Goal: Find contact information: Find contact information

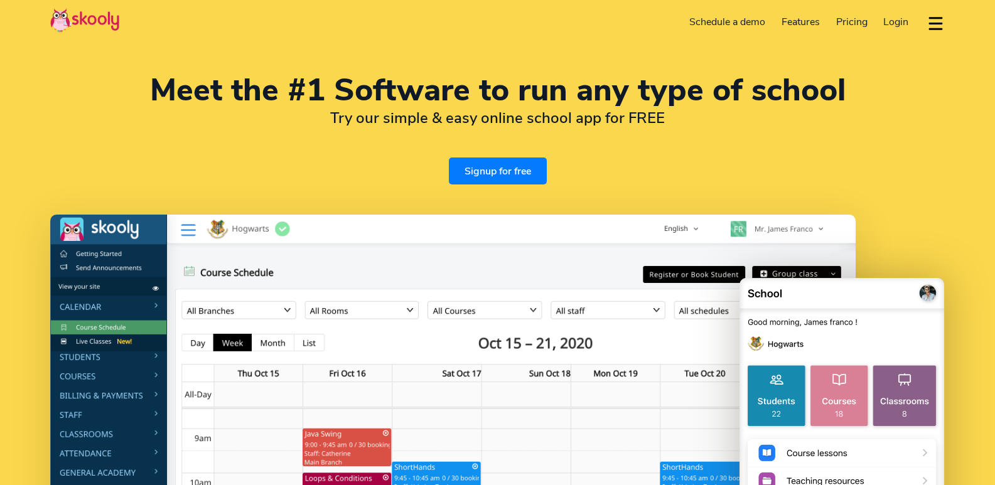
select select "en"
select select "91"
select select "[GEOGRAPHIC_DATA]"
select select "[GEOGRAPHIC_DATA]/[GEOGRAPHIC_DATA]"
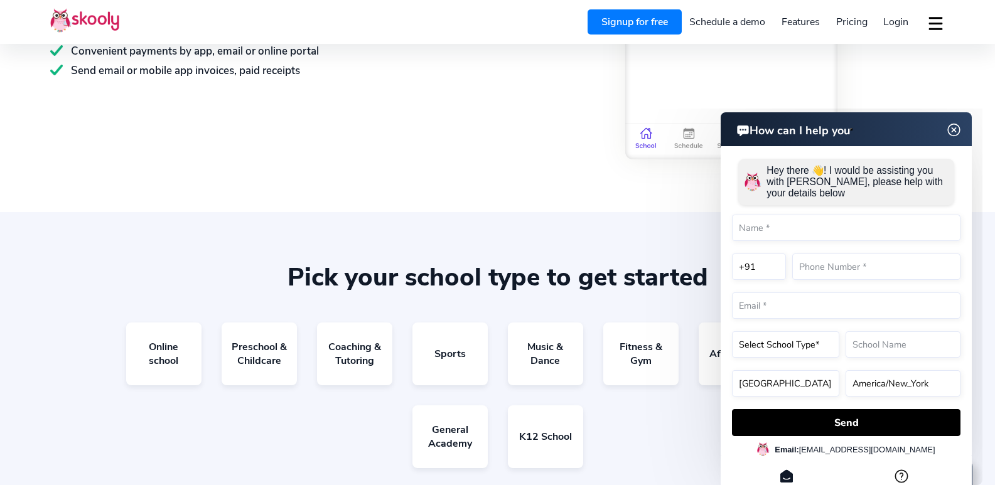
scroll to position [2574, 0]
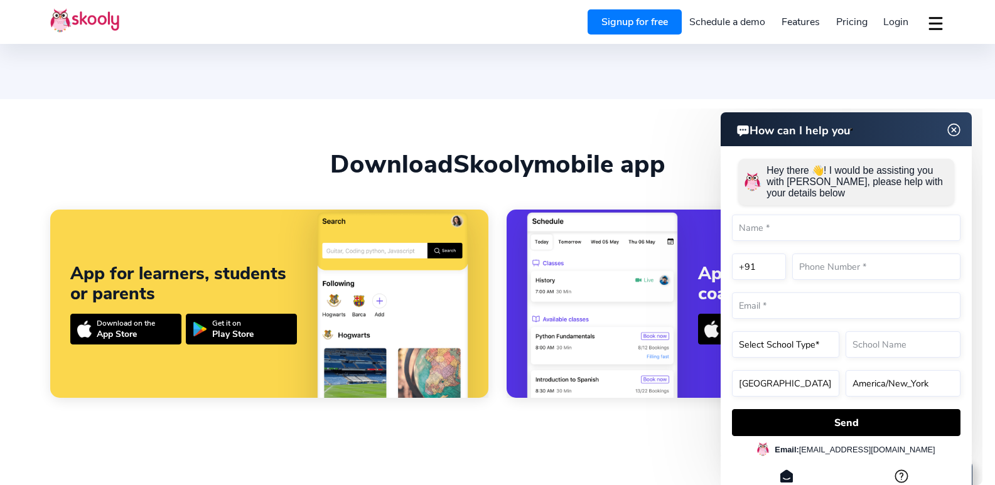
click at [955, 130] on img at bounding box center [954, 130] width 16 height 24
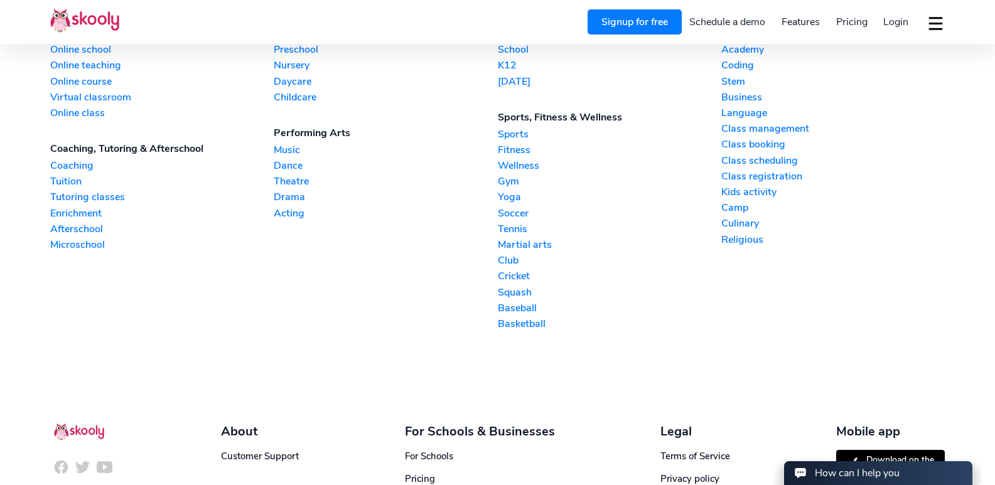
scroll to position [3175, 0]
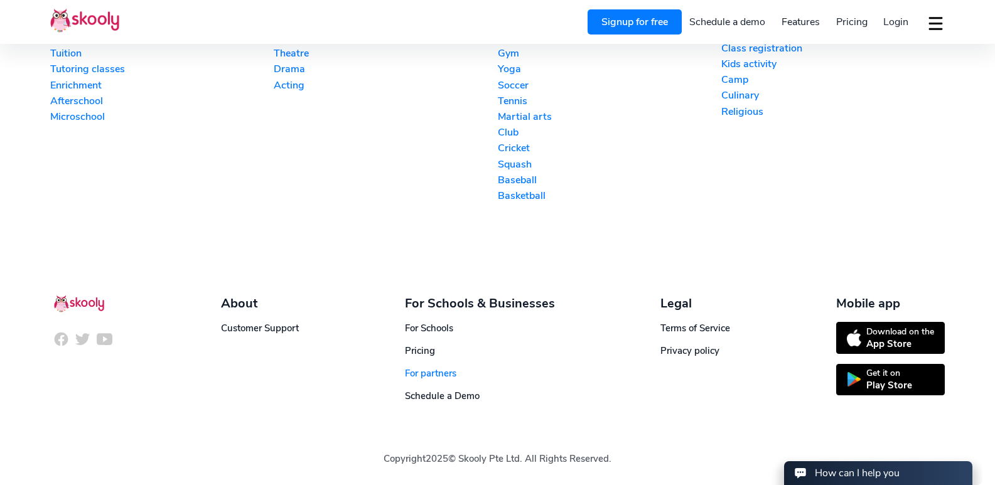
click at [448, 374] on link "For partners" at bounding box center [430, 373] width 51 height 13
drag, startPoint x: 492, startPoint y: 457, endPoint x: 525, endPoint y: 456, distance: 32.7
click at [525, 456] on div "Copyright 2025 © Skooly Pte Ltd. All Rights Reserved." at bounding box center [497, 443] width 895 height 83
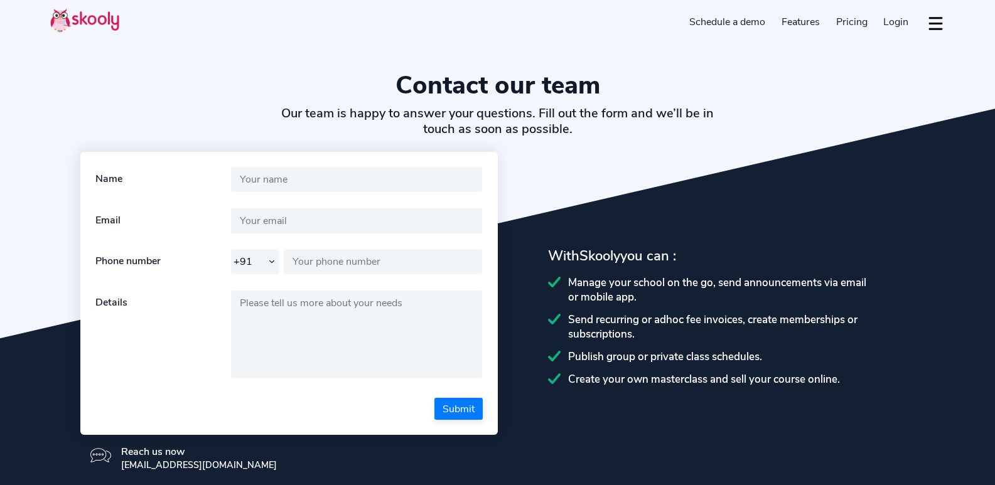
select select "91"
select select "en"
select select "91"
select select "[GEOGRAPHIC_DATA]"
select select "[GEOGRAPHIC_DATA]/[GEOGRAPHIC_DATA]"
